Goal: Go to known website: Access a specific website the user already knows

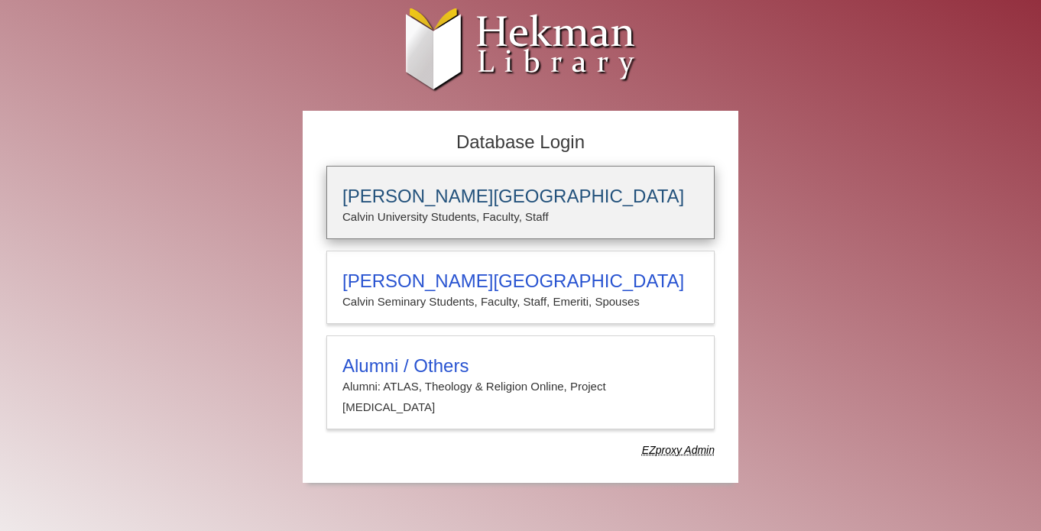
type input "**********"
click at [591, 211] on p "Calvin University Students, Faculty, Staff" at bounding box center [520, 217] width 356 height 20
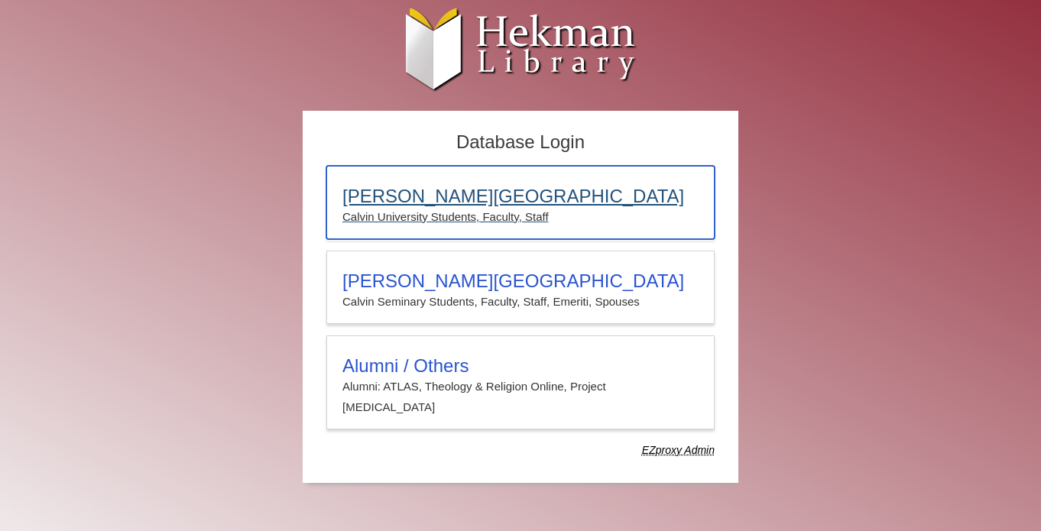
click at [560, 217] on p "Calvin University Students, Faculty, Staff" at bounding box center [520, 217] width 356 height 20
